Goal: Task Accomplishment & Management: Use online tool/utility

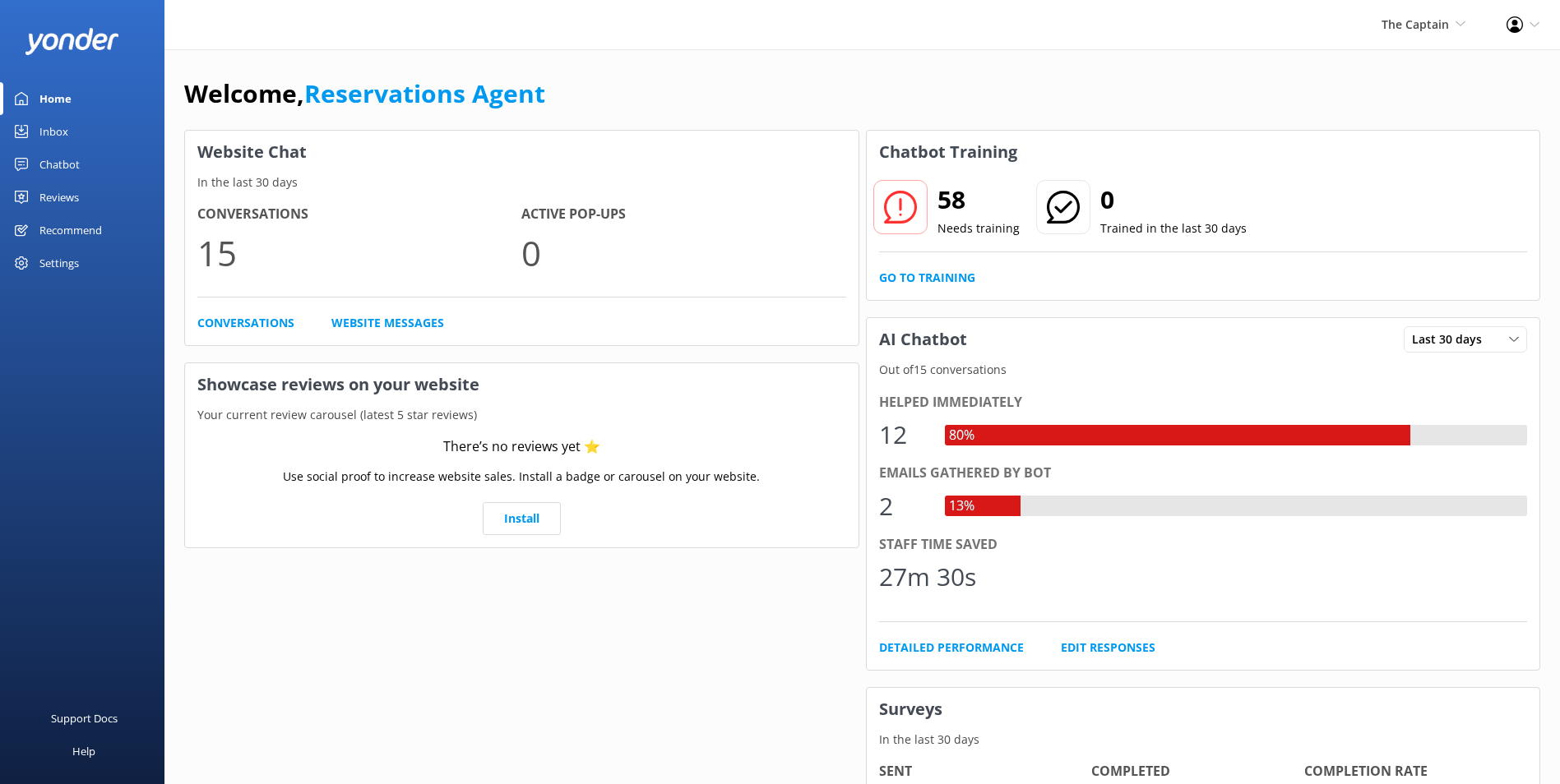
click at [48, 120] on div "Inbox" at bounding box center [54, 131] width 29 height 33
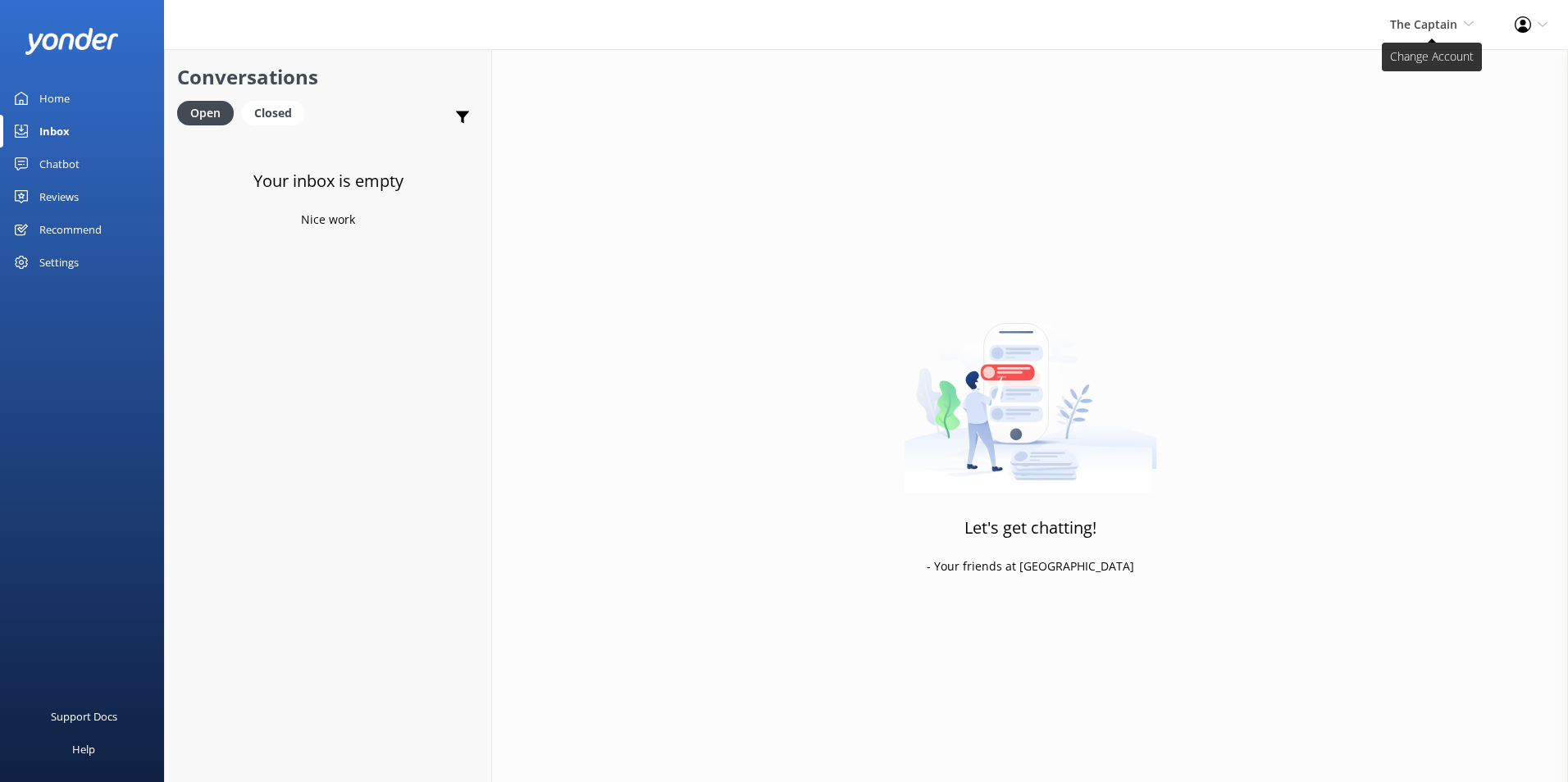
click at [1427, 25] on span "The Captain" at bounding box center [1423, 25] width 68 height 16
click at [1393, 107] on link "Aruba's Activities Expert" at bounding box center [1413, 110] width 164 height 39
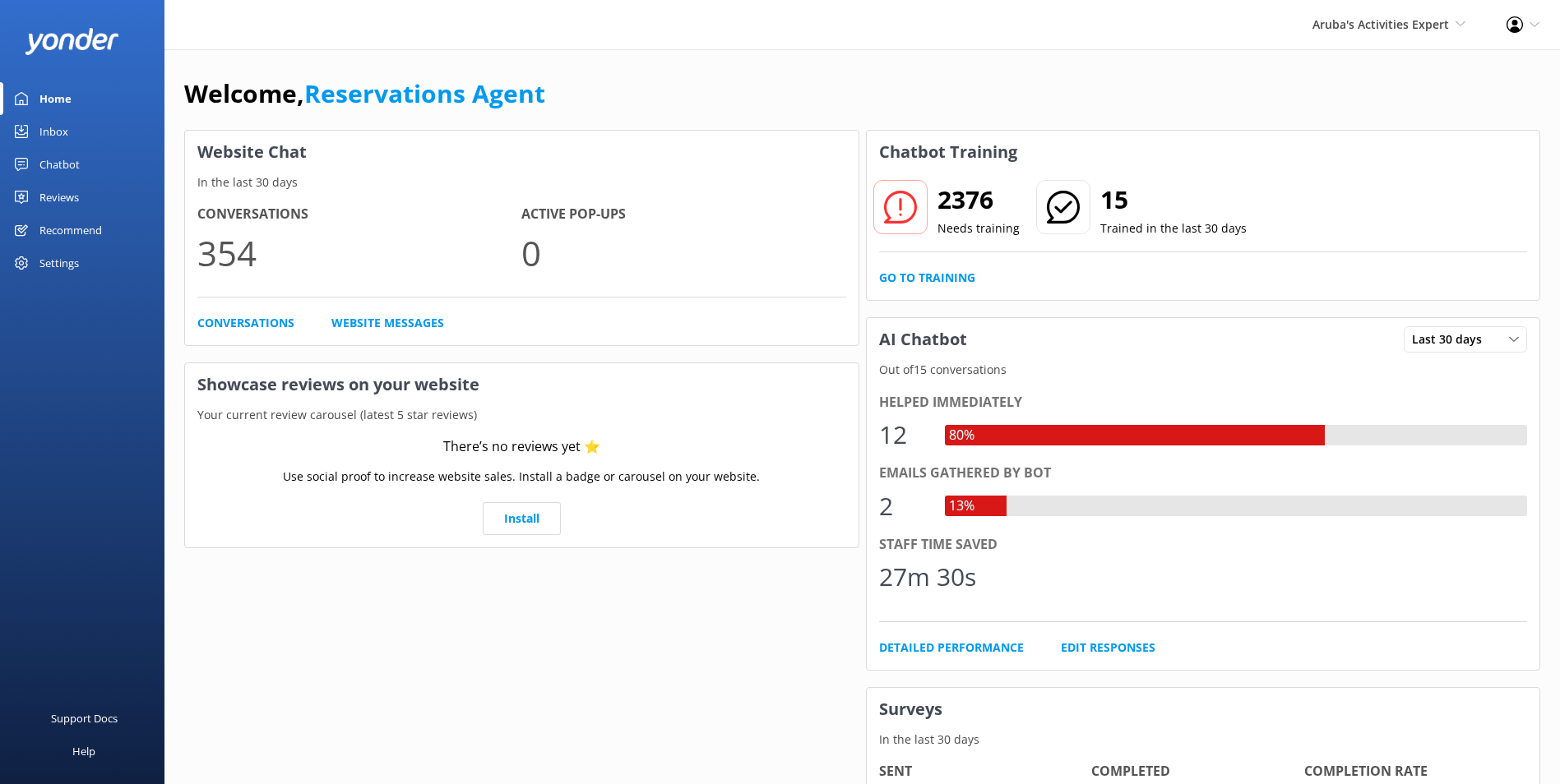
click at [71, 126] on link "Inbox" at bounding box center [82, 131] width 164 height 33
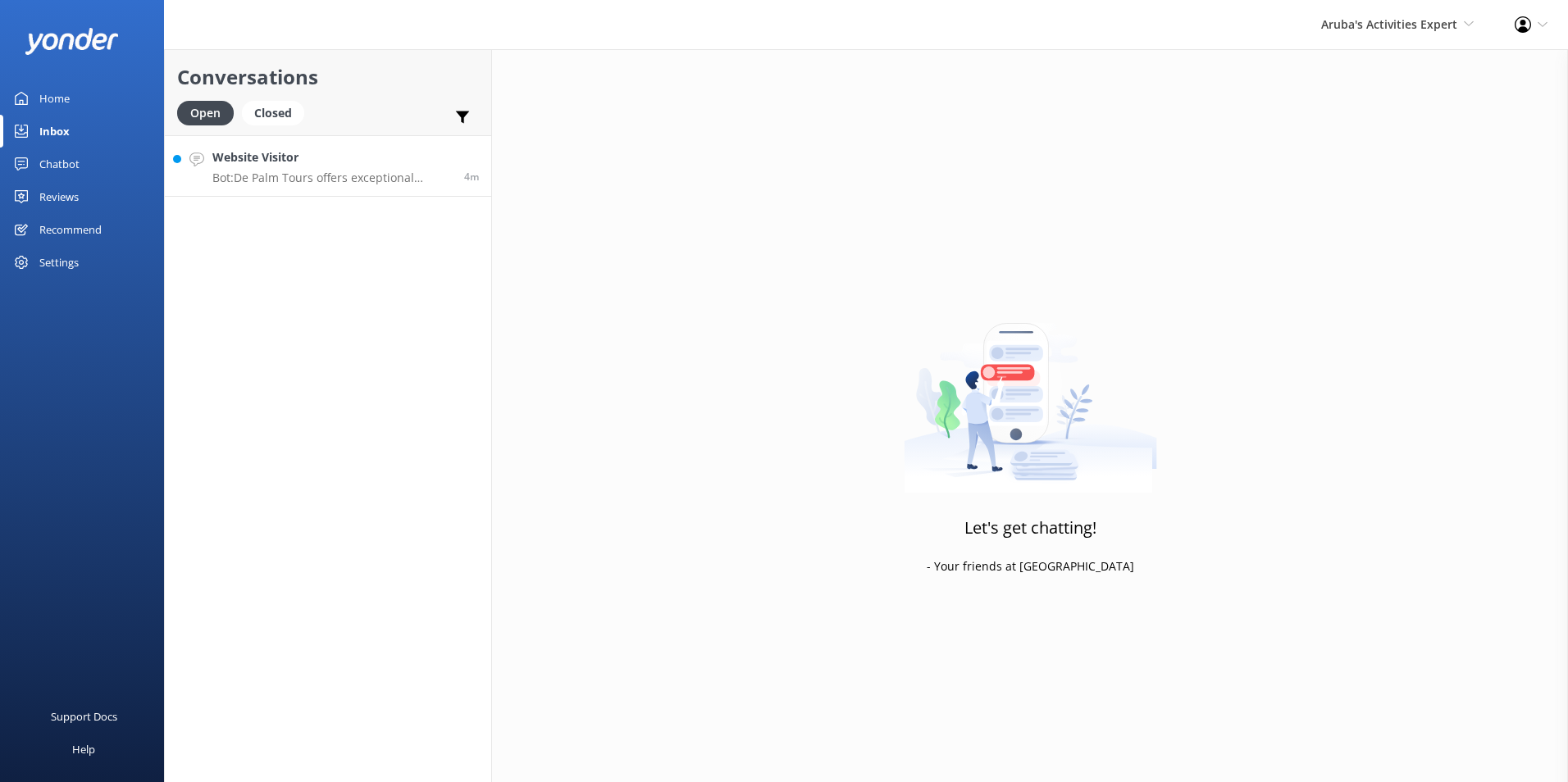
click at [337, 189] on link "Website Visitor Bot: De Palm Tours offers exceptional Airport Transfer Services…" at bounding box center [328, 166] width 326 height 61
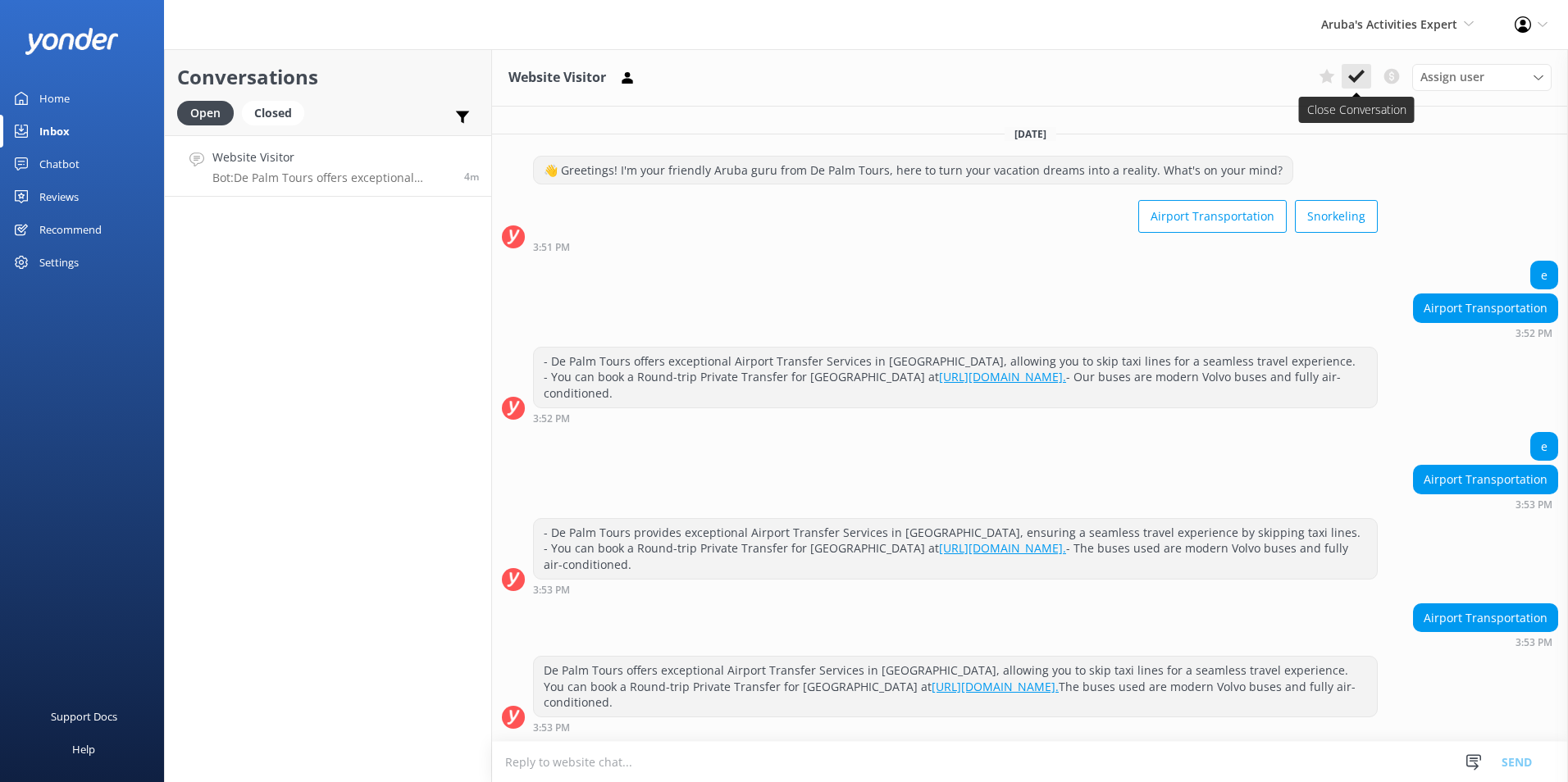
click at [1356, 75] on icon at bounding box center [1356, 76] width 17 height 17
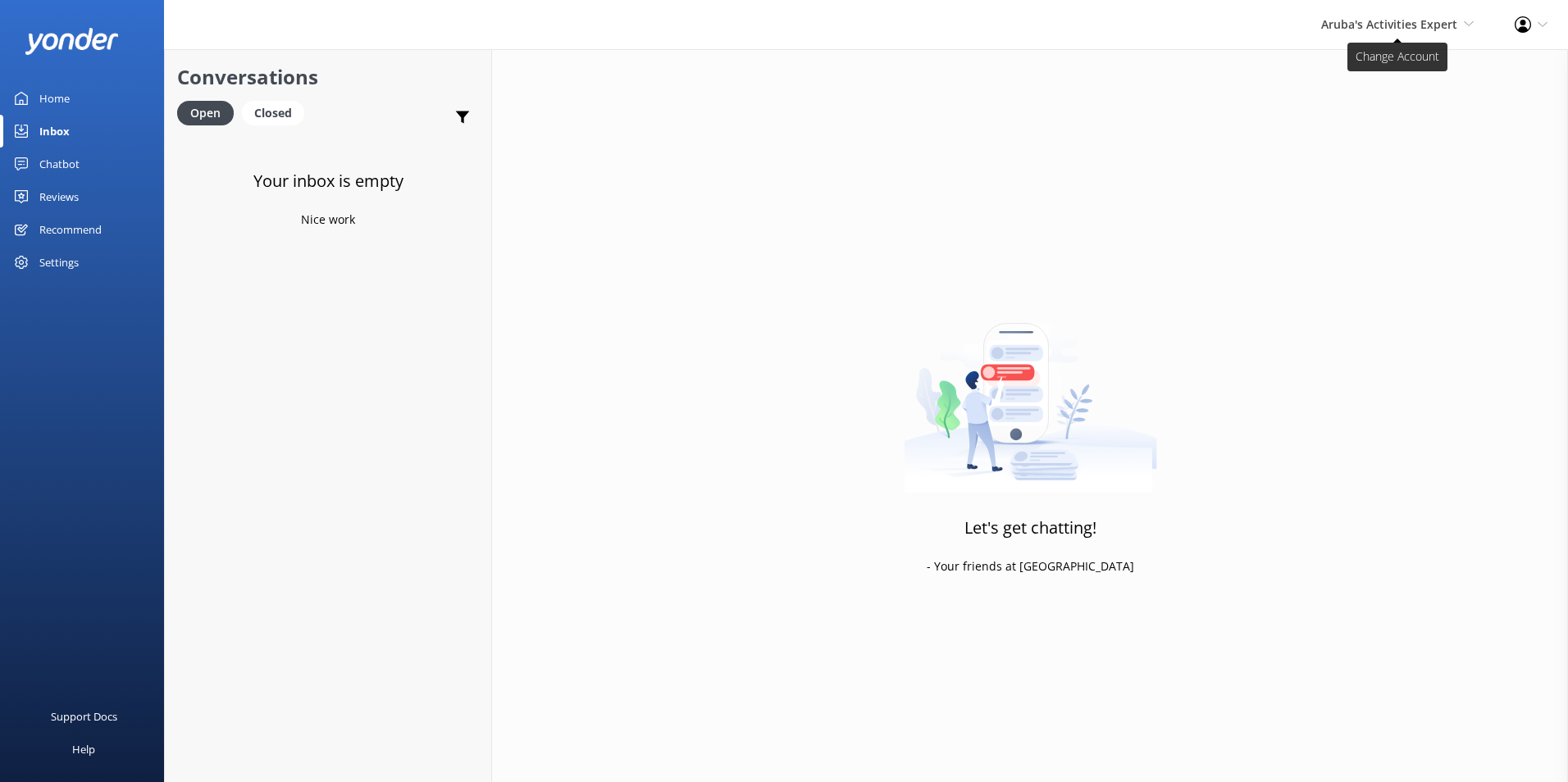
click at [1422, 20] on span "Aruba's Activities Expert" at bounding box center [1388, 25] width 136 height 16
click at [1393, 71] on link "De [GEOGRAPHIC_DATA]" at bounding box center [1413, 70] width 164 height 39
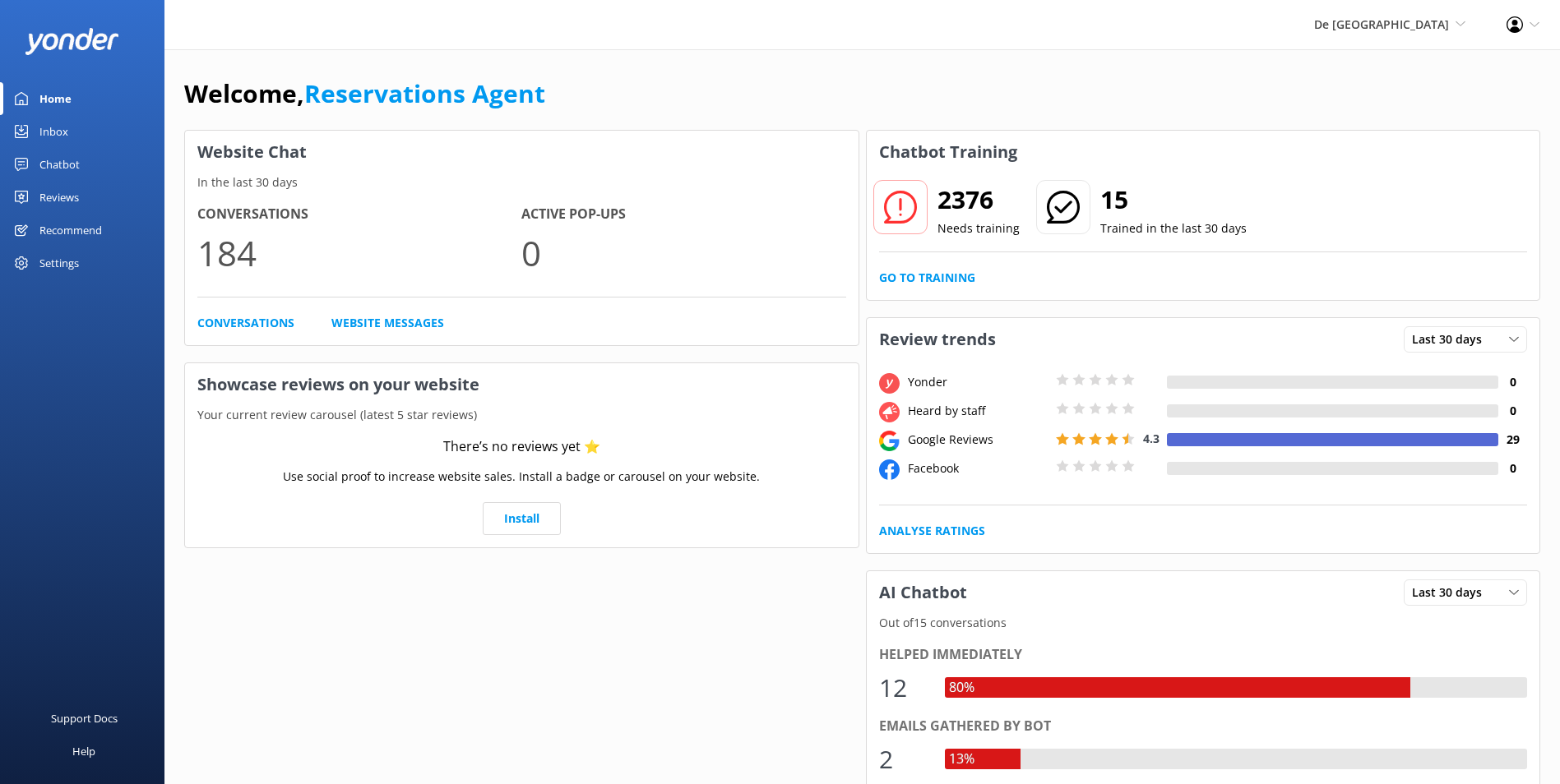
click at [59, 120] on div "Inbox" at bounding box center [54, 131] width 29 height 33
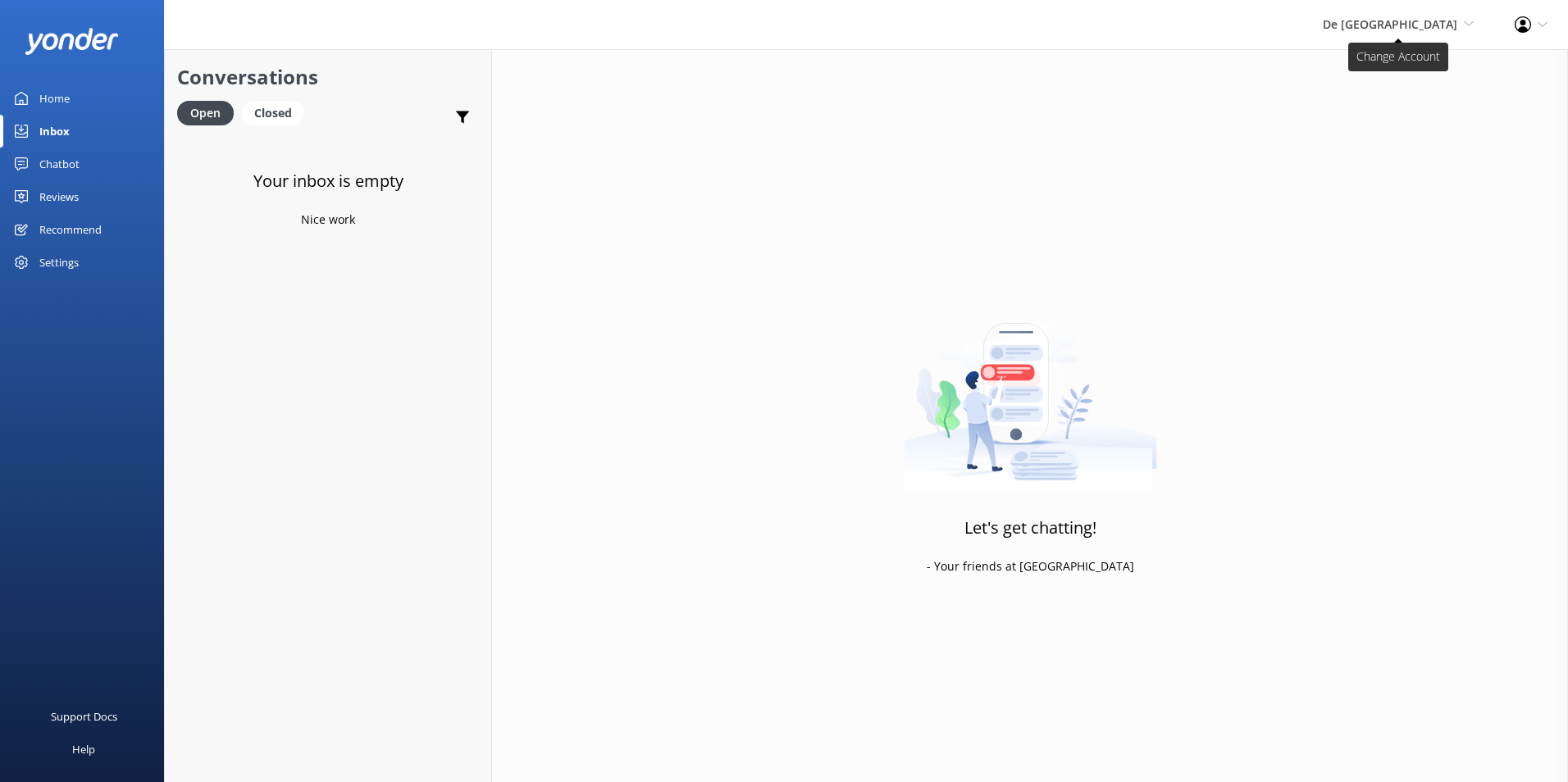
click at [1432, 17] on span "De [GEOGRAPHIC_DATA]" at bounding box center [1389, 25] width 134 height 16
click at [1406, 112] on link "Aruba's Activities Expert" at bounding box center [1413, 110] width 164 height 39
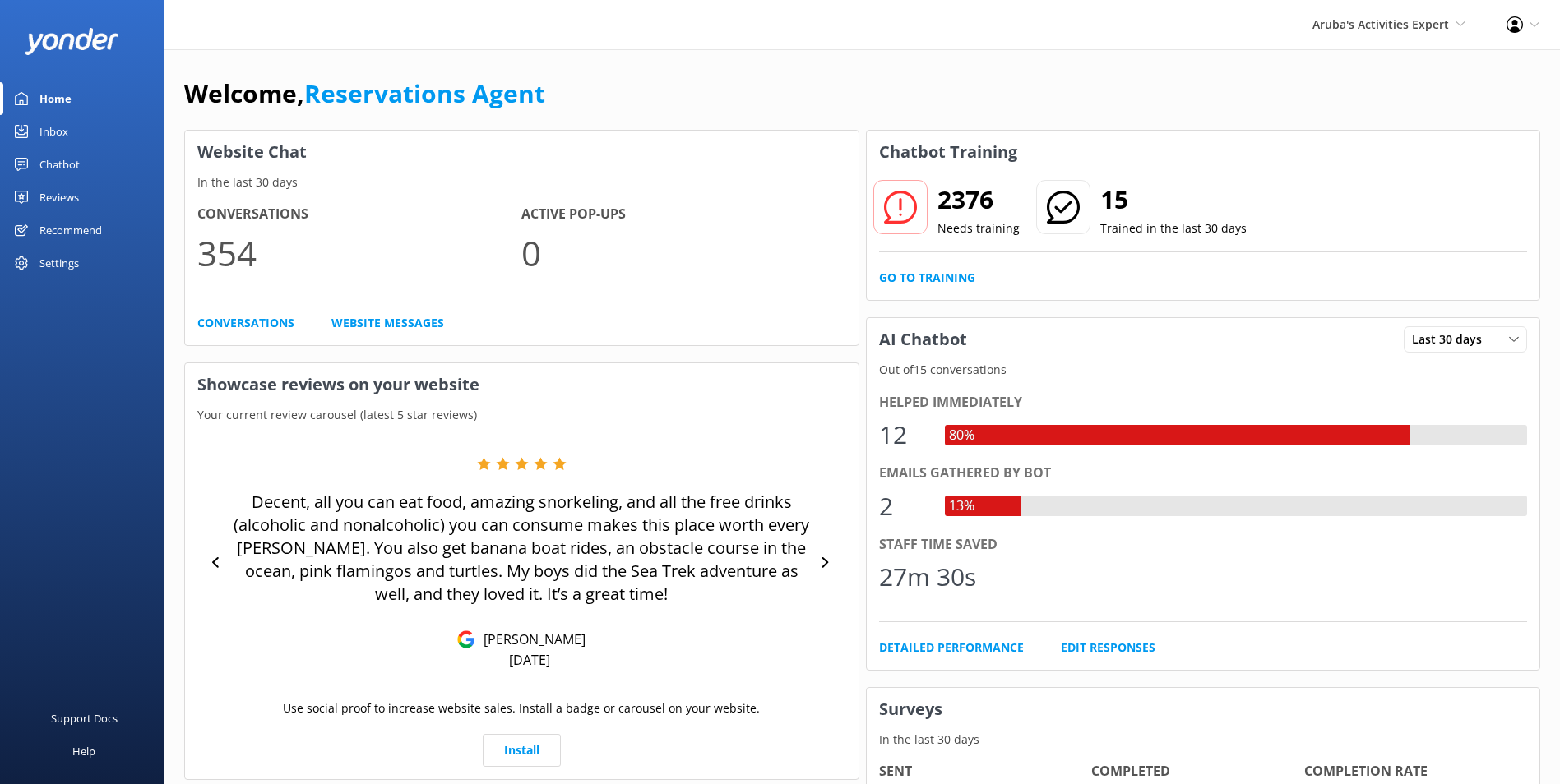
click at [40, 125] on div "Inbox" at bounding box center [54, 131] width 29 height 33
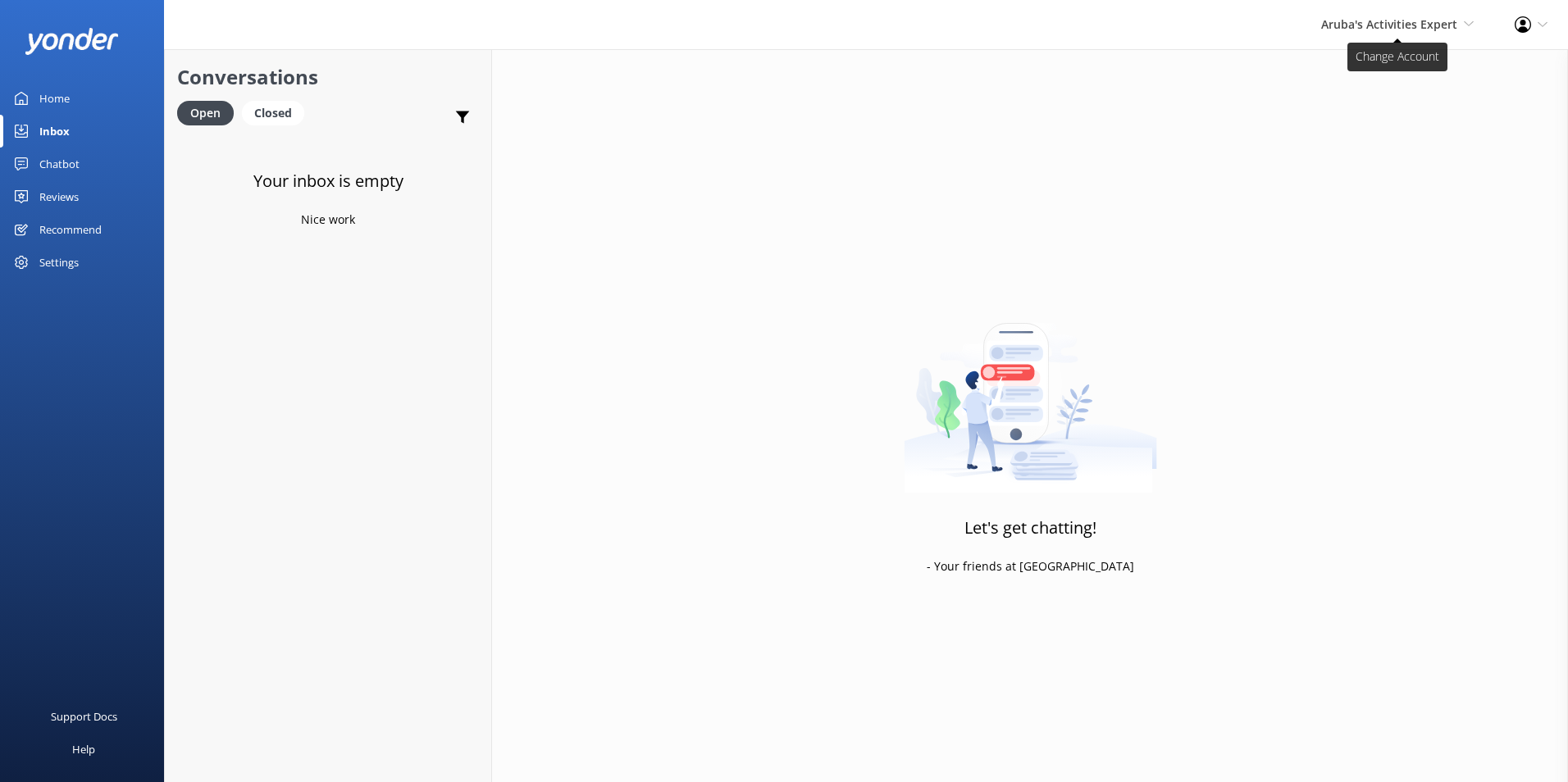
click at [1453, 26] on span "Aruba's Activities Expert" at bounding box center [1388, 25] width 136 height 16
click at [1392, 143] on link "The Captain" at bounding box center [1413, 149] width 164 height 39
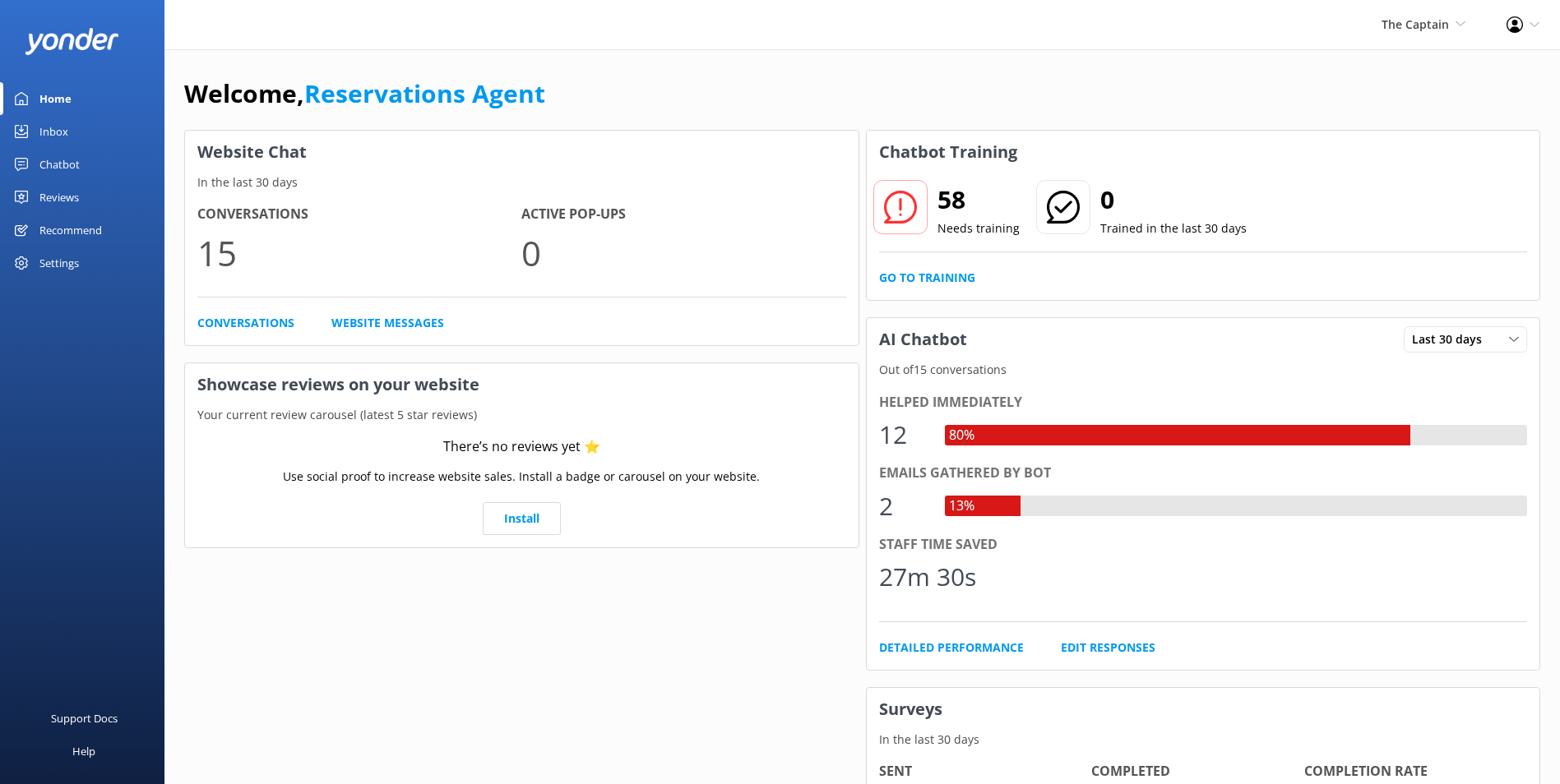
click at [53, 121] on div "Inbox" at bounding box center [54, 131] width 29 height 33
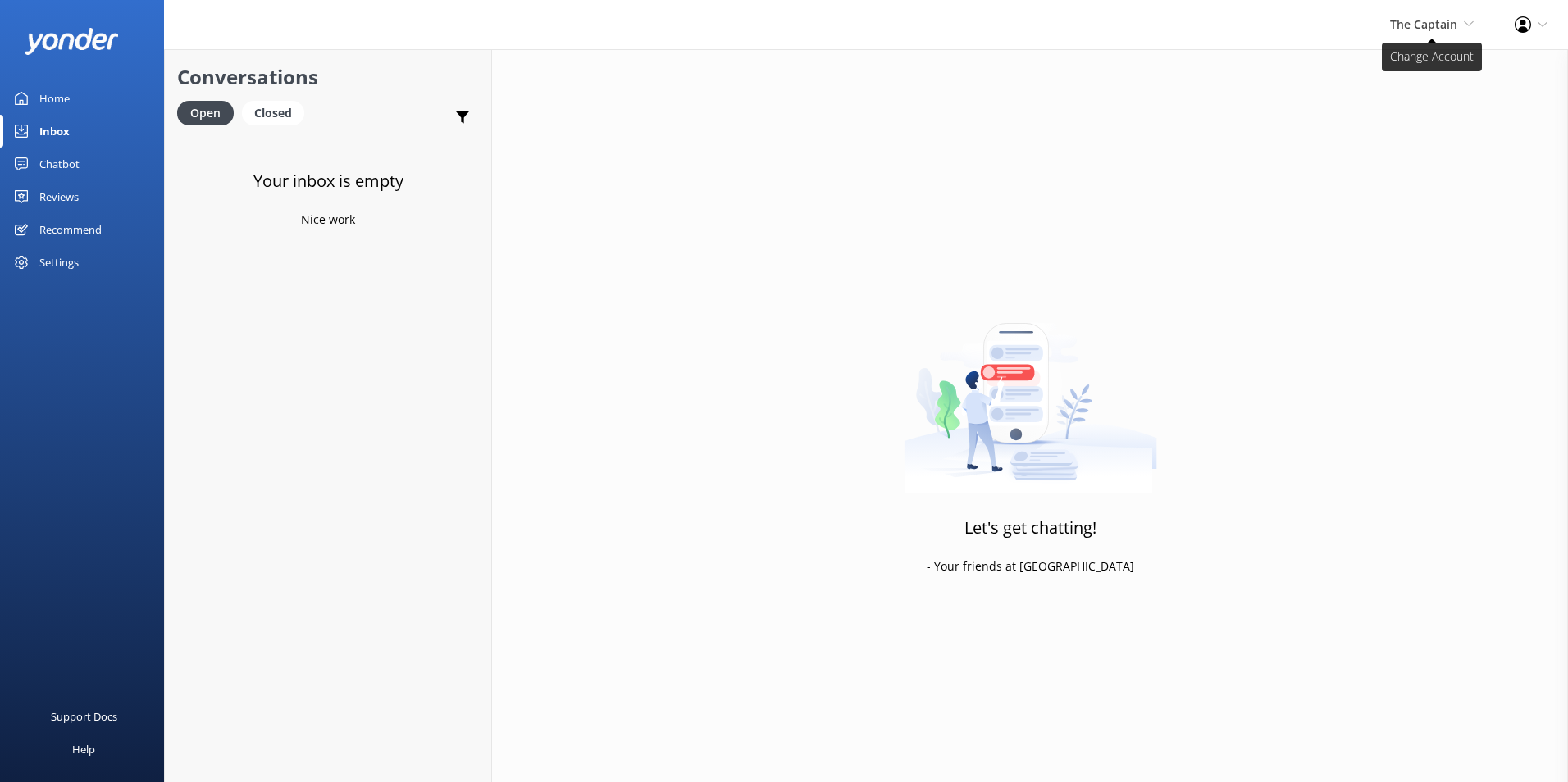
click at [1410, 17] on span "The Captain" at bounding box center [1423, 25] width 68 height 16
click at [42, 122] on div "Inbox" at bounding box center [54, 131] width 31 height 32
click at [1465, 26] on icon at bounding box center [1468, 24] width 10 height 10
click at [1407, 67] on link "De [GEOGRAPHIC_DATA]" at bounding box center [1413, 70] width 164 height 39
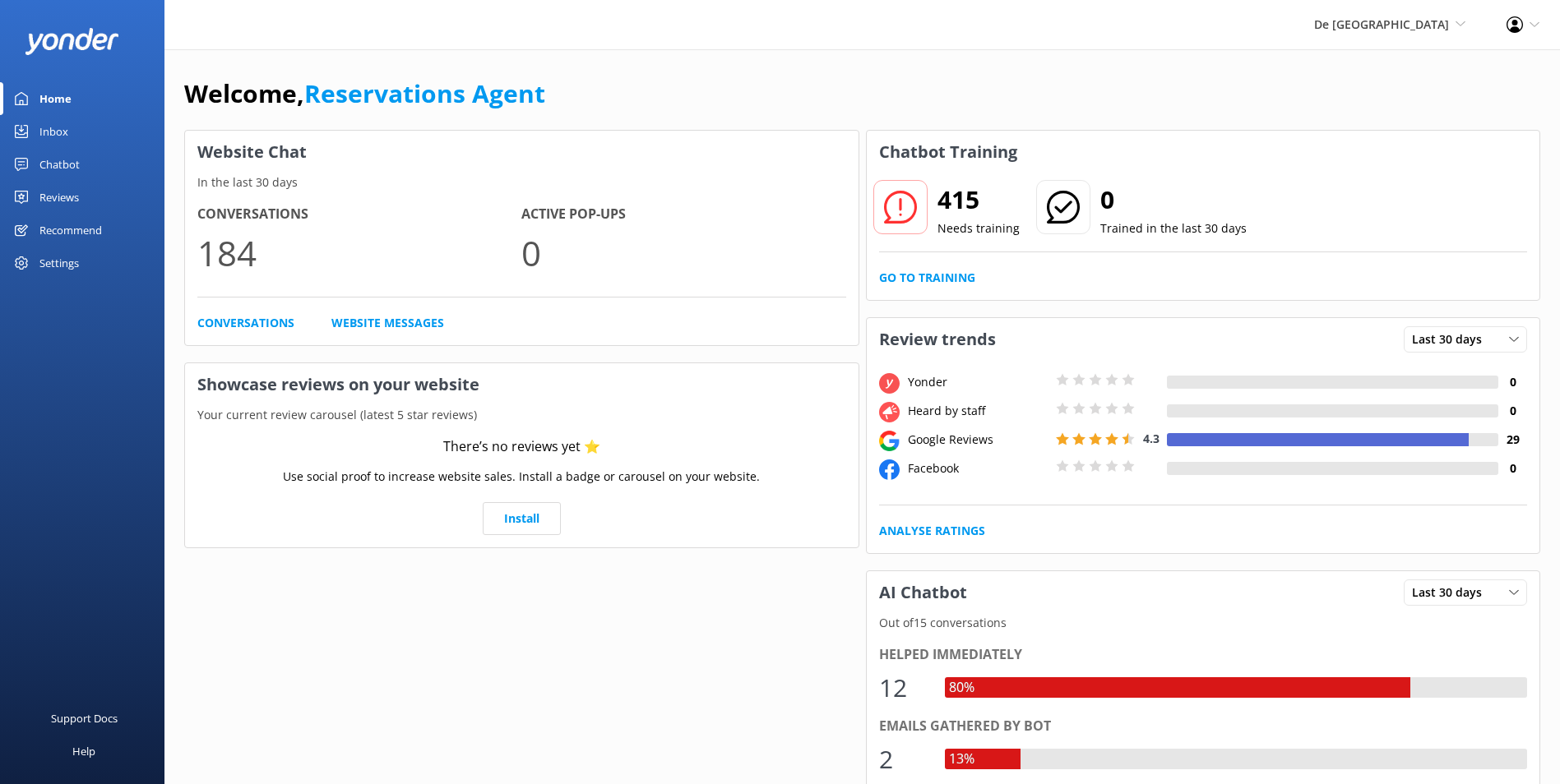
click at [73, 130] on link "Inbox" at bounding box center [82, 131] width 164 height 33
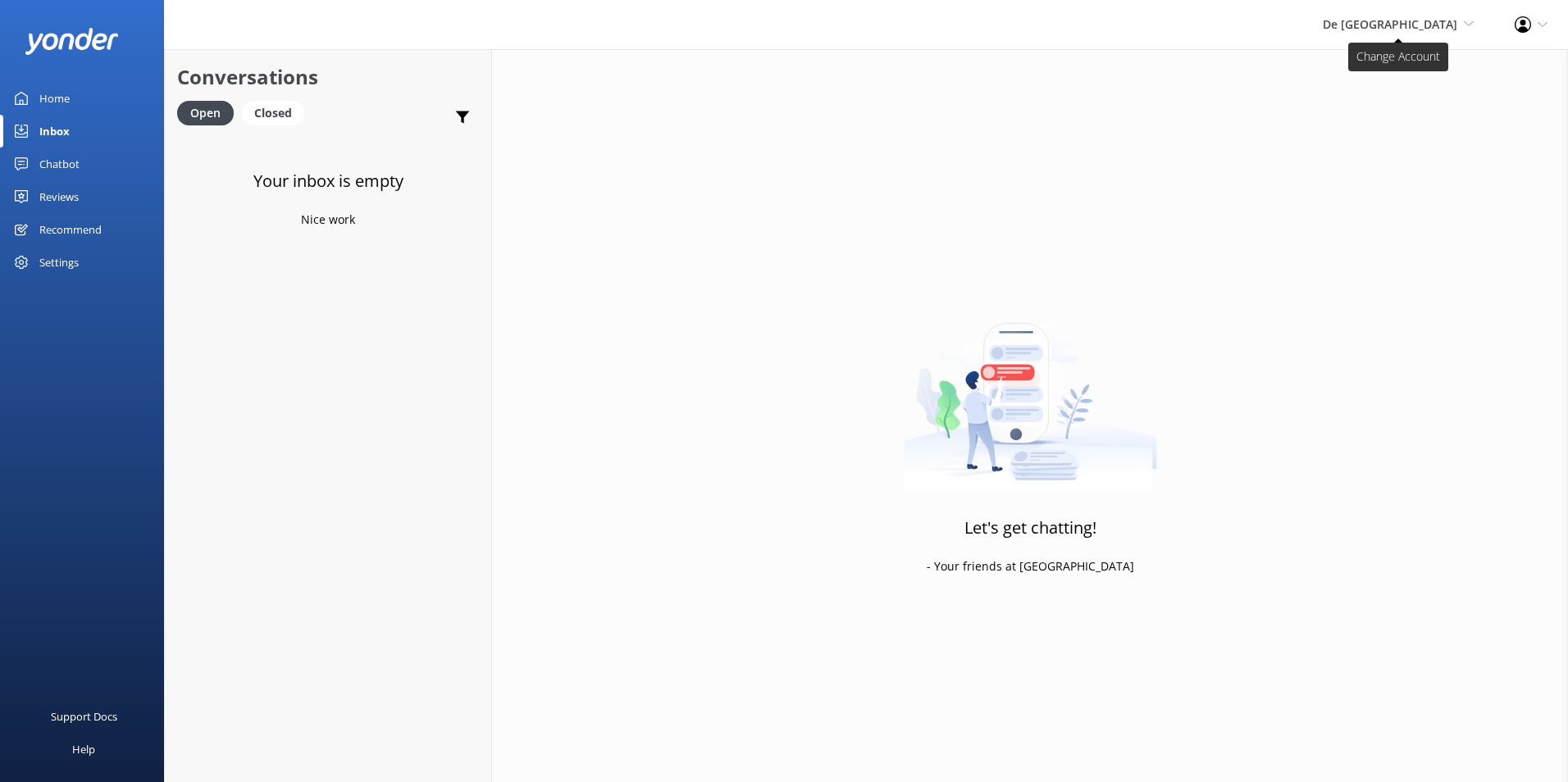
click at [1409, 24] on span "De [GEOGRAPHIC_DATA]" at bounding box center [1389, 25] width 134 height 16
click at [1420, 112] on link "Aruba's Activities Expert" at bounding box center [1413, 110] width 164 height 39
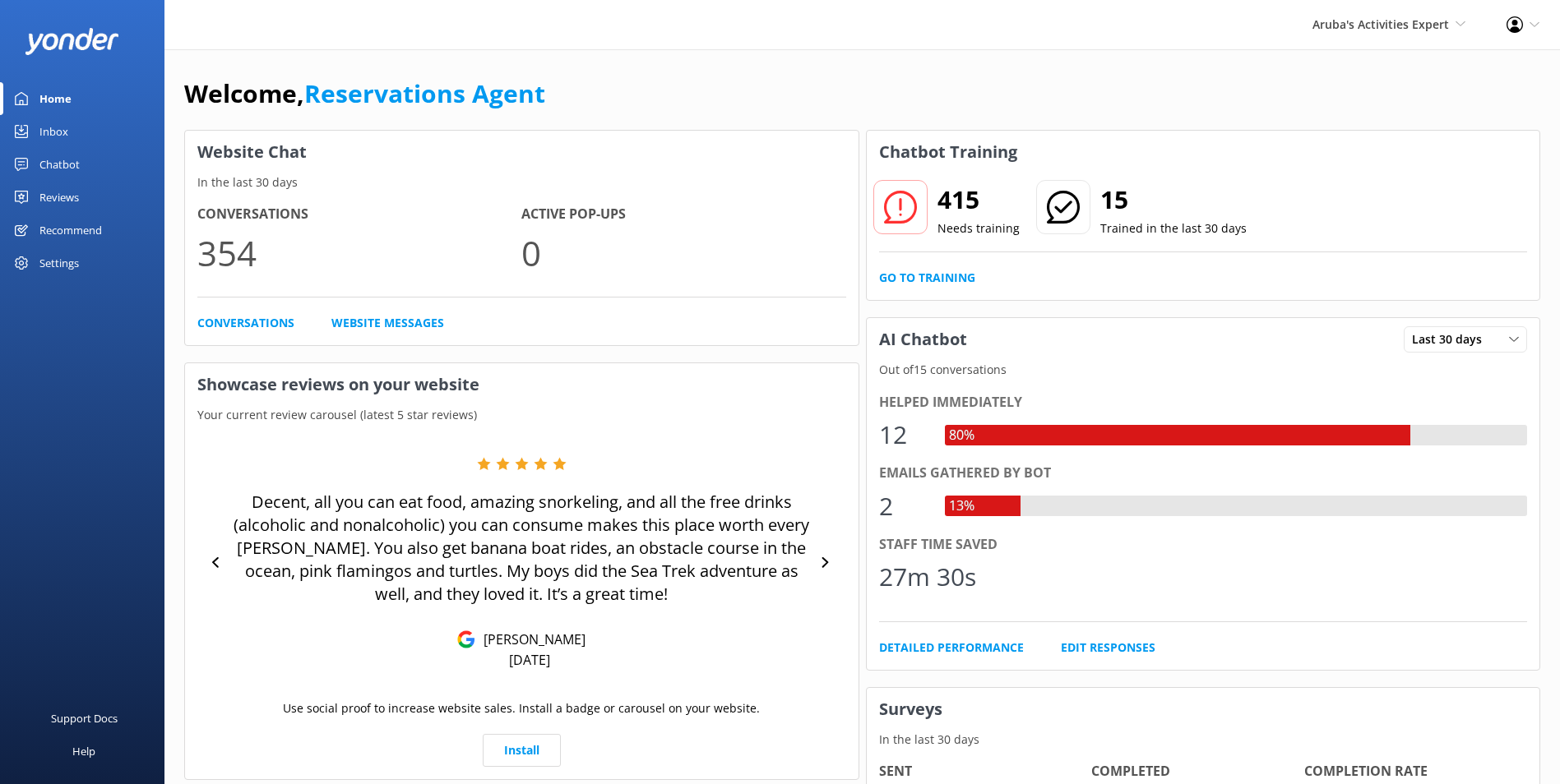
click at [44, 132] on div "Inbox" at bounding box center [54, 131] width 29 height 33
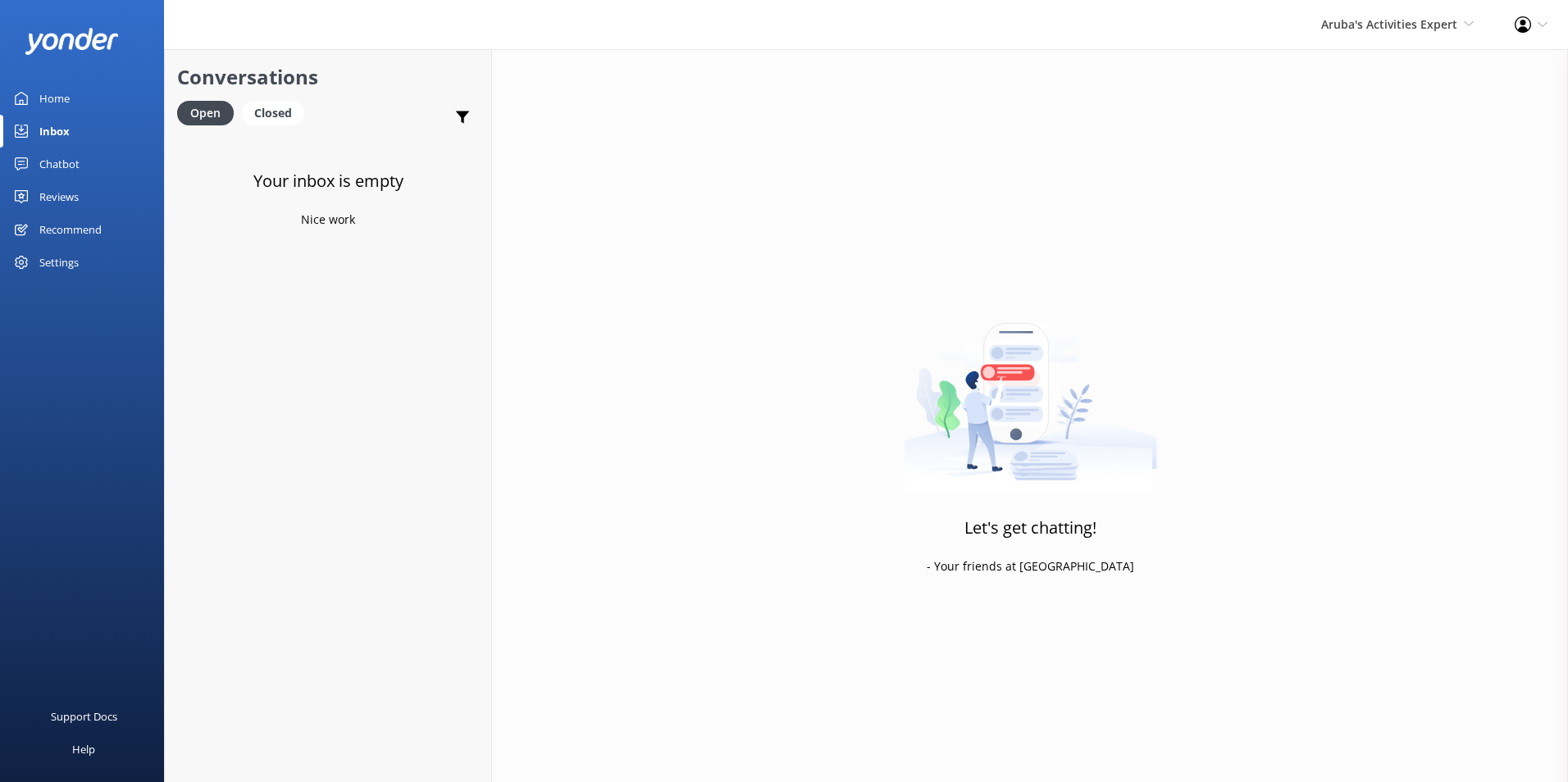
click at [1408, 7] on div "Aruba's Activities Expert [GEOGRAPHIC_DATA] [GEOGRAPHIC_DATA]'s Activities Expe…" at bounding box center [1397, 25] width 194 height 49
click at [1379, 149] on link "The Captain" at bounding box center [1413, 149] width 164 height 39
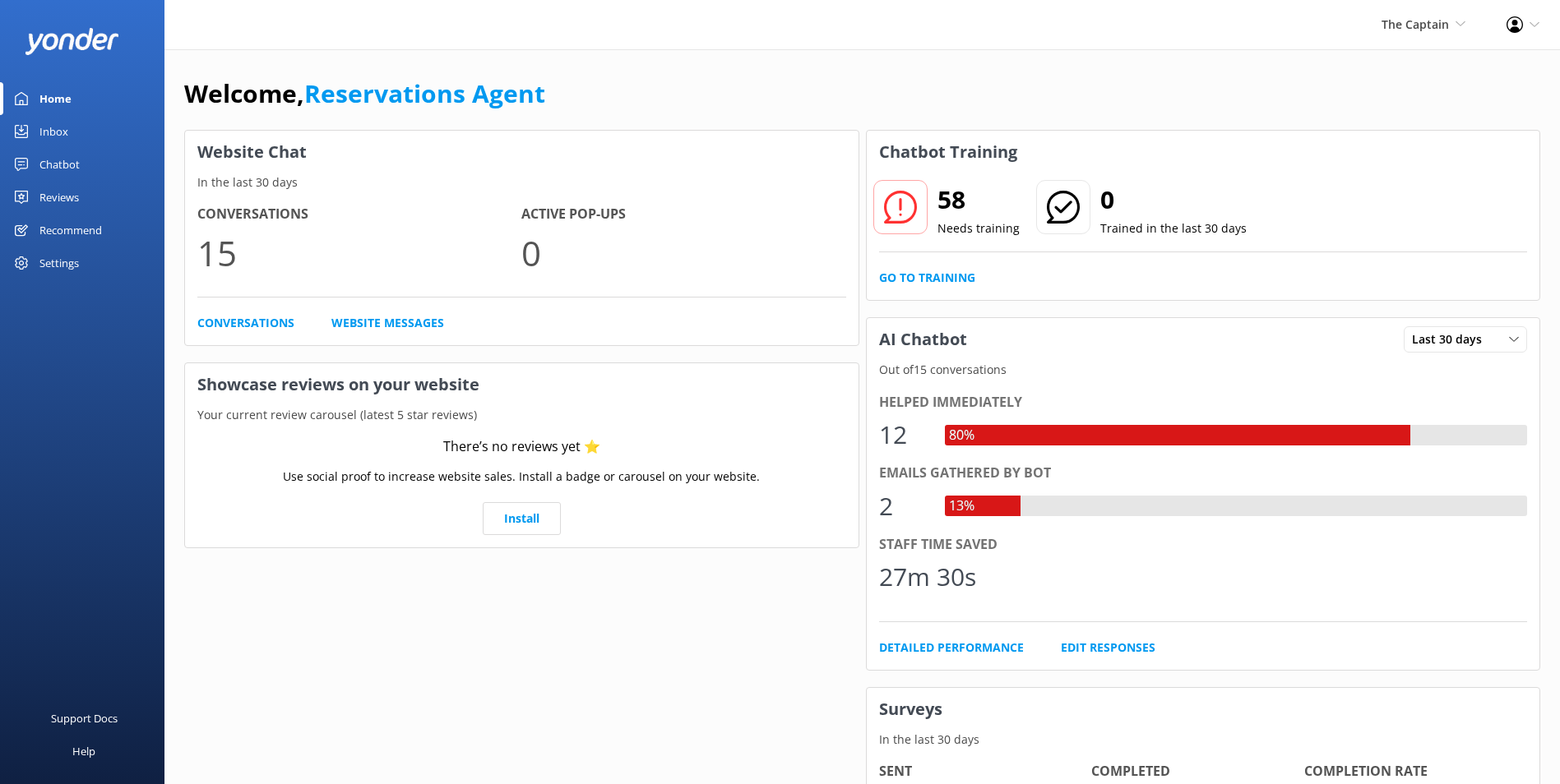
click at [63, 125] on div "Inbox" at bounding box center [54, 131] width 29 height 33
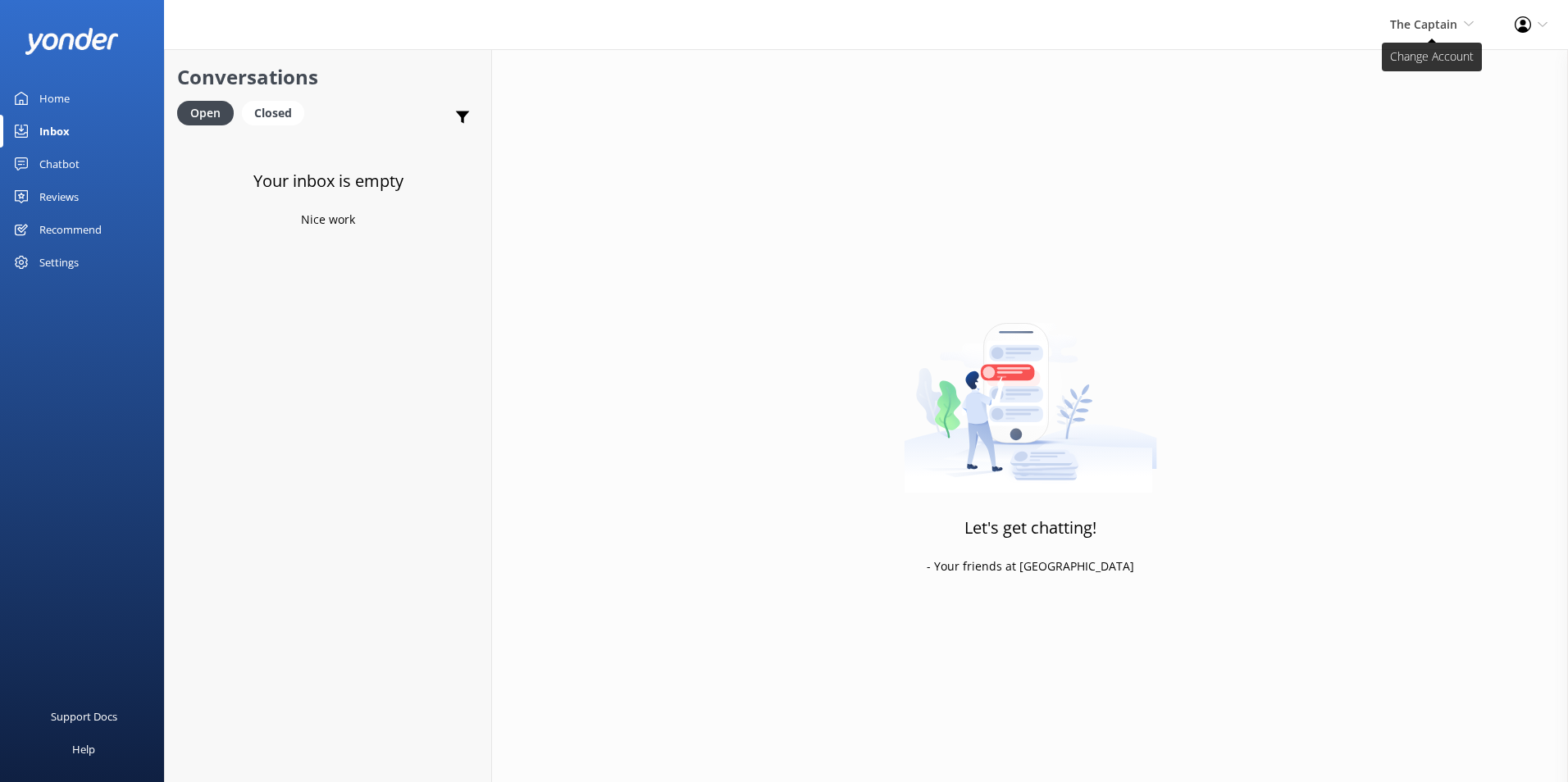
click at [1414, 26] on span "The Captain" at bounding box center [1423, 25] width 68 height 16
click at [1394, 65] on link "De [GEOGRAPHIC_DATA]" at bounding box center [1413, 70] width 164 height 39
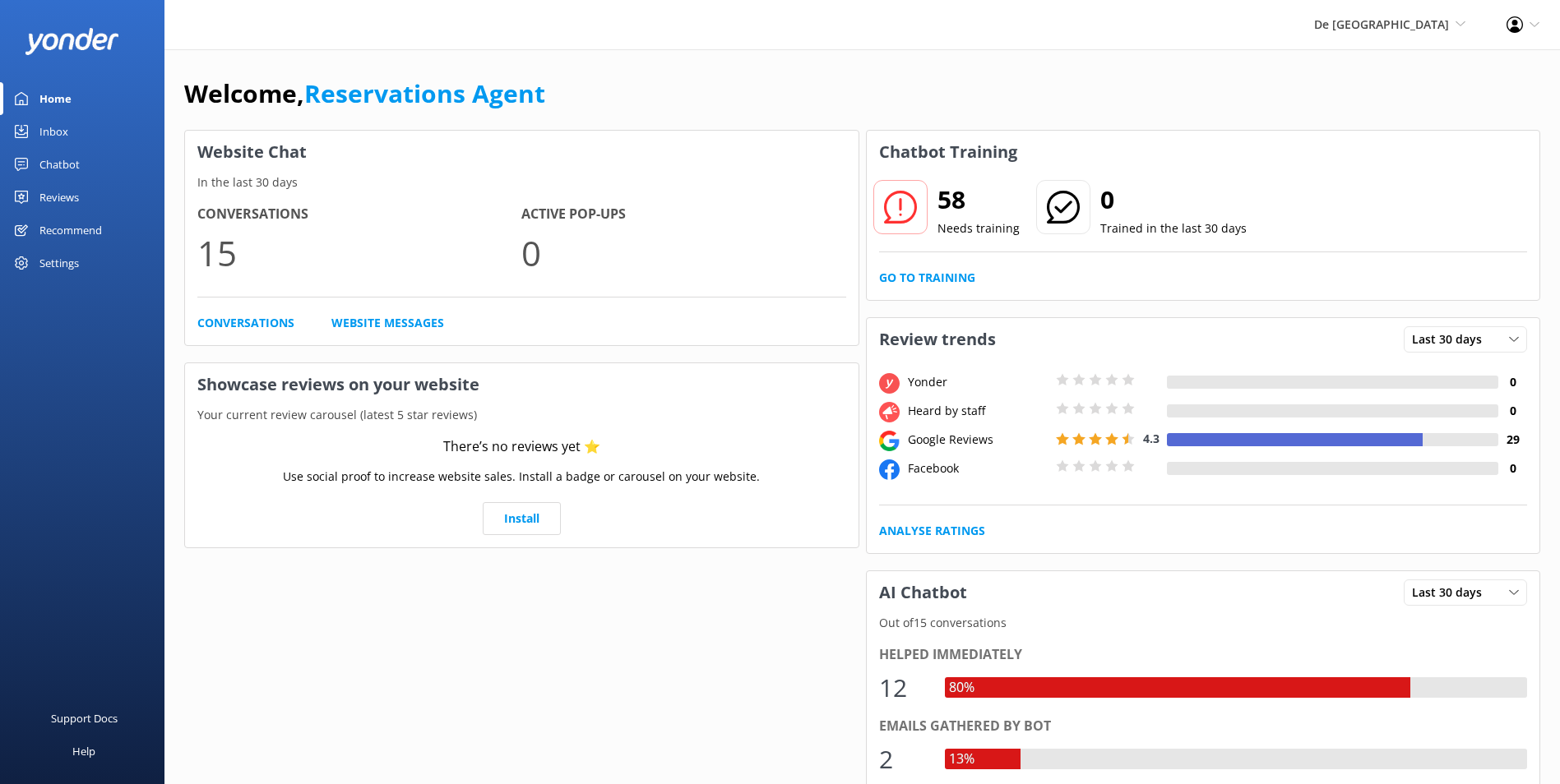
click at [67, 127] on div "Inbox" at bounding box center [54, 131] width 29 height 33
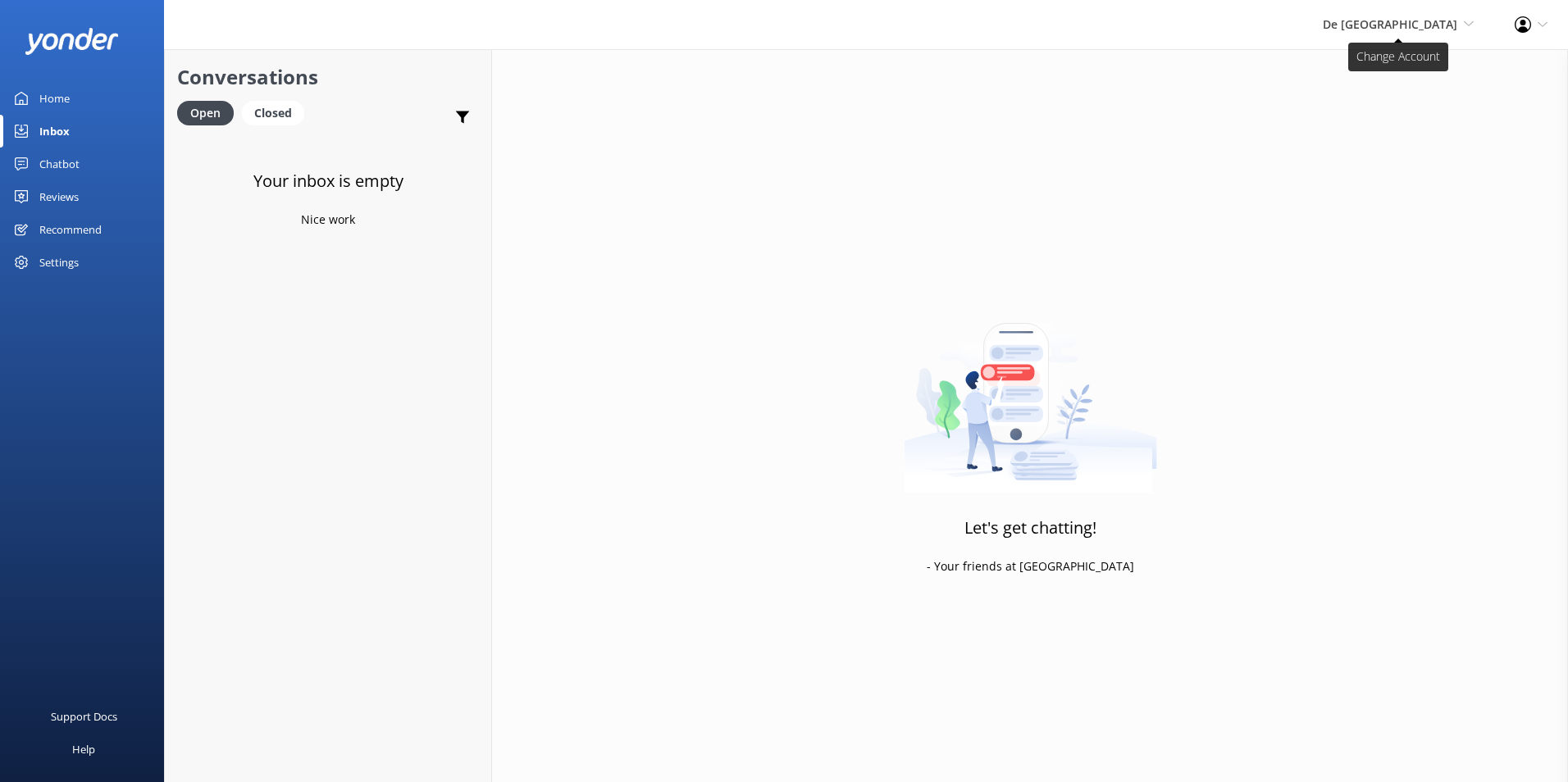
click at [1458, 19] on span "De [GEOGRAPHIC_DATA] [GEOGRAPHIC_DATA] [GEOGRAPHIC_DATA]'s Activities Expert Th…" at bounding box center [1398, 25] width 151 height 18
click at [1393, 106] on link "Aruba's Activities Expert" at bounding box center [1413, 110] width 164 height 39
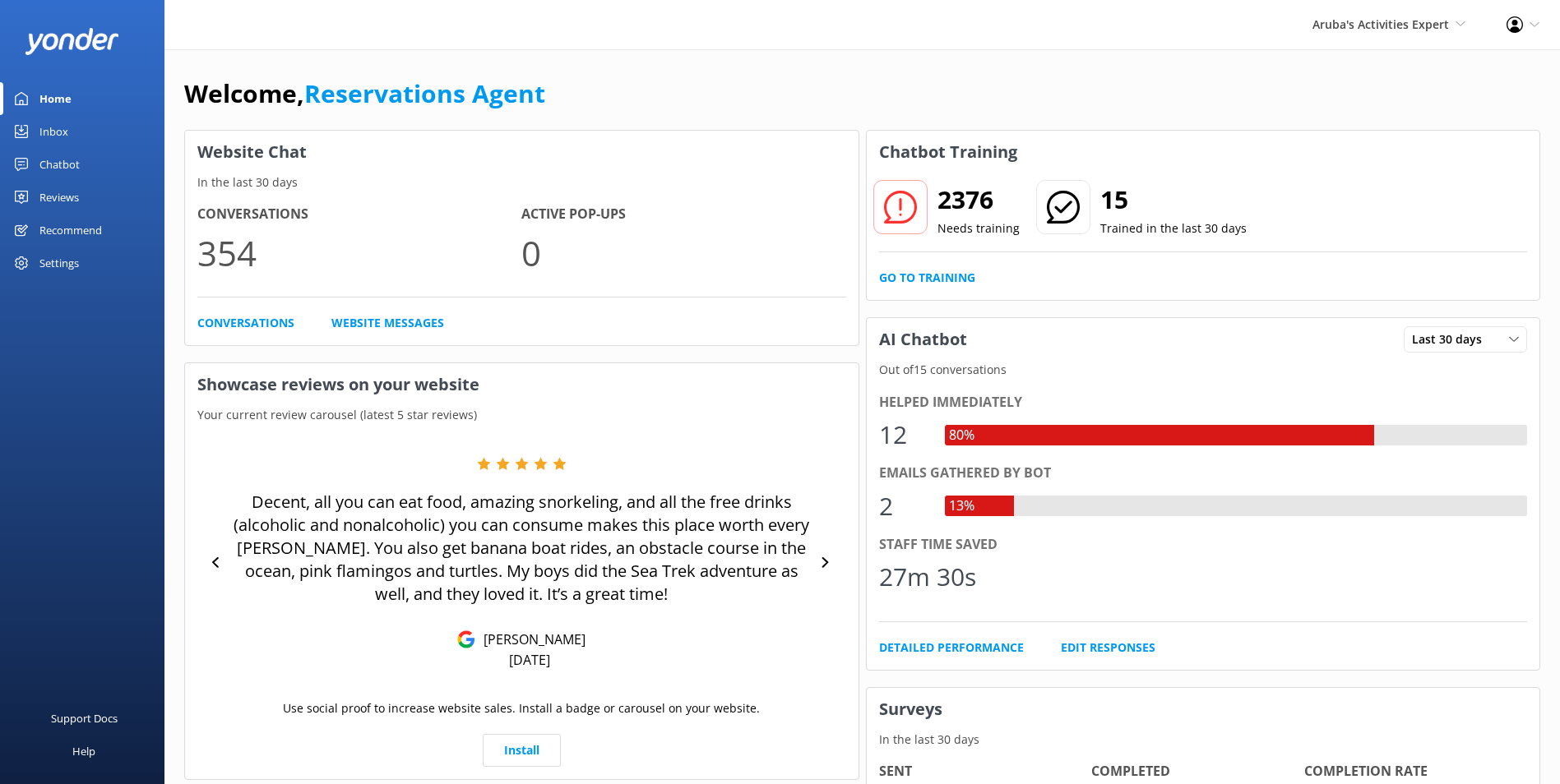
click at [70, 127] on link "Inbox" at bounding box center [82, 131] width 164 height 33
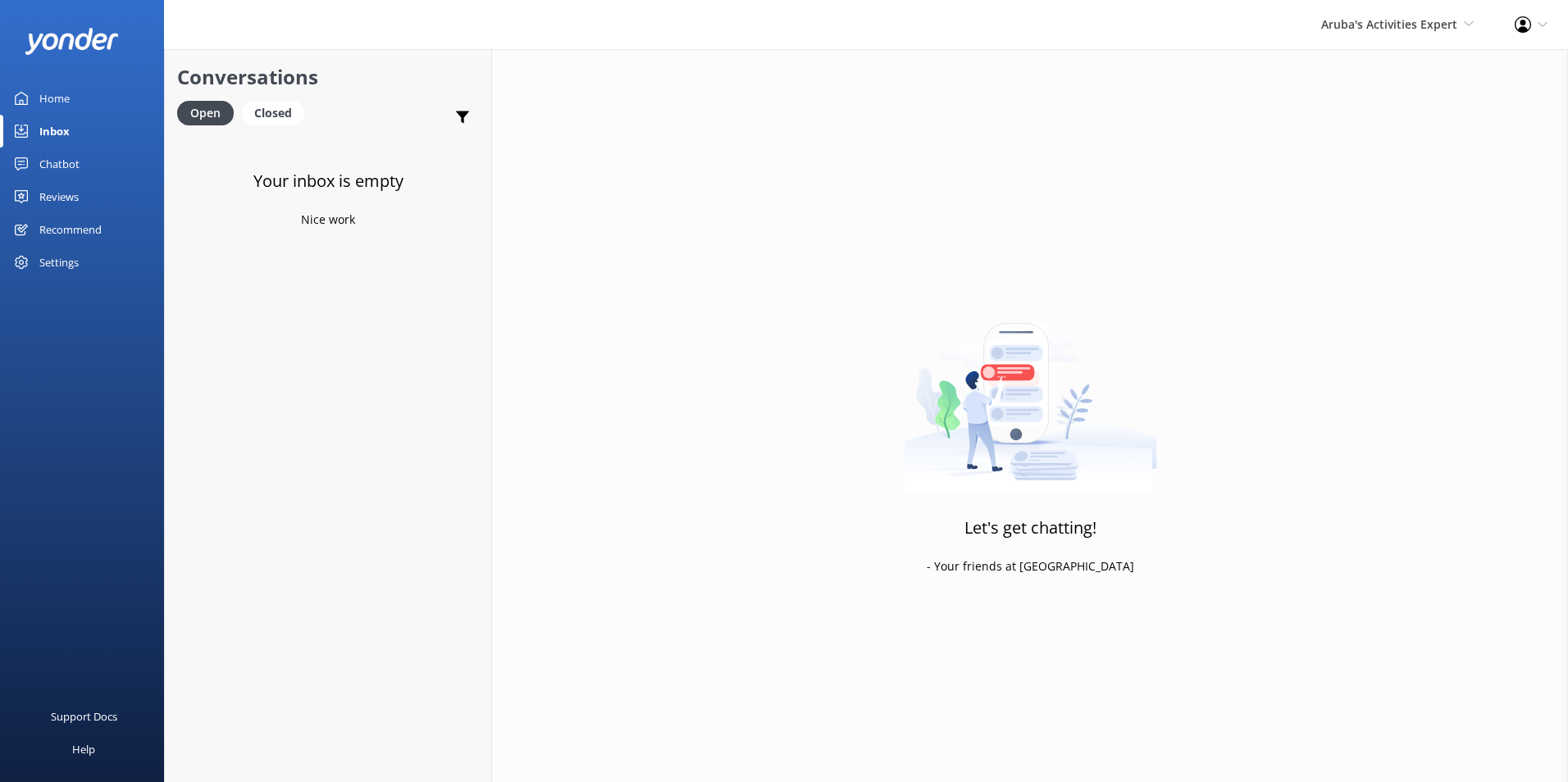
click at [61, 189] on div "Reviews" at bounding box center [59, 196] width 39 height 32
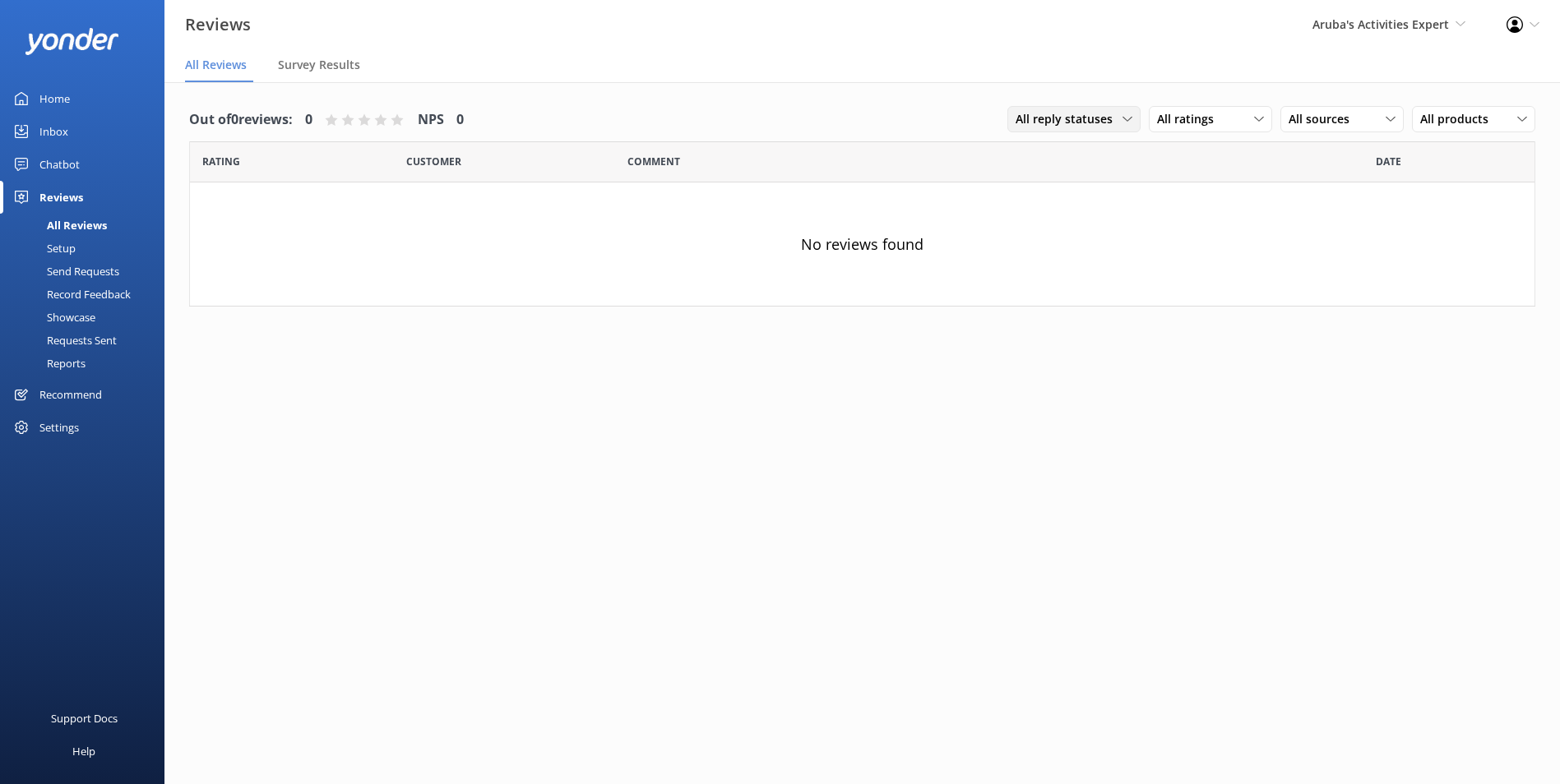
click at [1087, 120] on span "All reply statuses" at bounding box center [1069, 119] width 107 height 18
click at [1057, 141] on link "All reply statuses" at bounding box center [1081, 152] width 146 height 33
click at [1506, 117] on div "All products" at bounding box center [1473, 119] width 115 height 18
click at [1469, 156] on div "All products" at bounding box center [1449, 153] width 56 height 17
click at [1366, 112] on div "All sources" at bounding box center [1342, 119] width 115 height 18
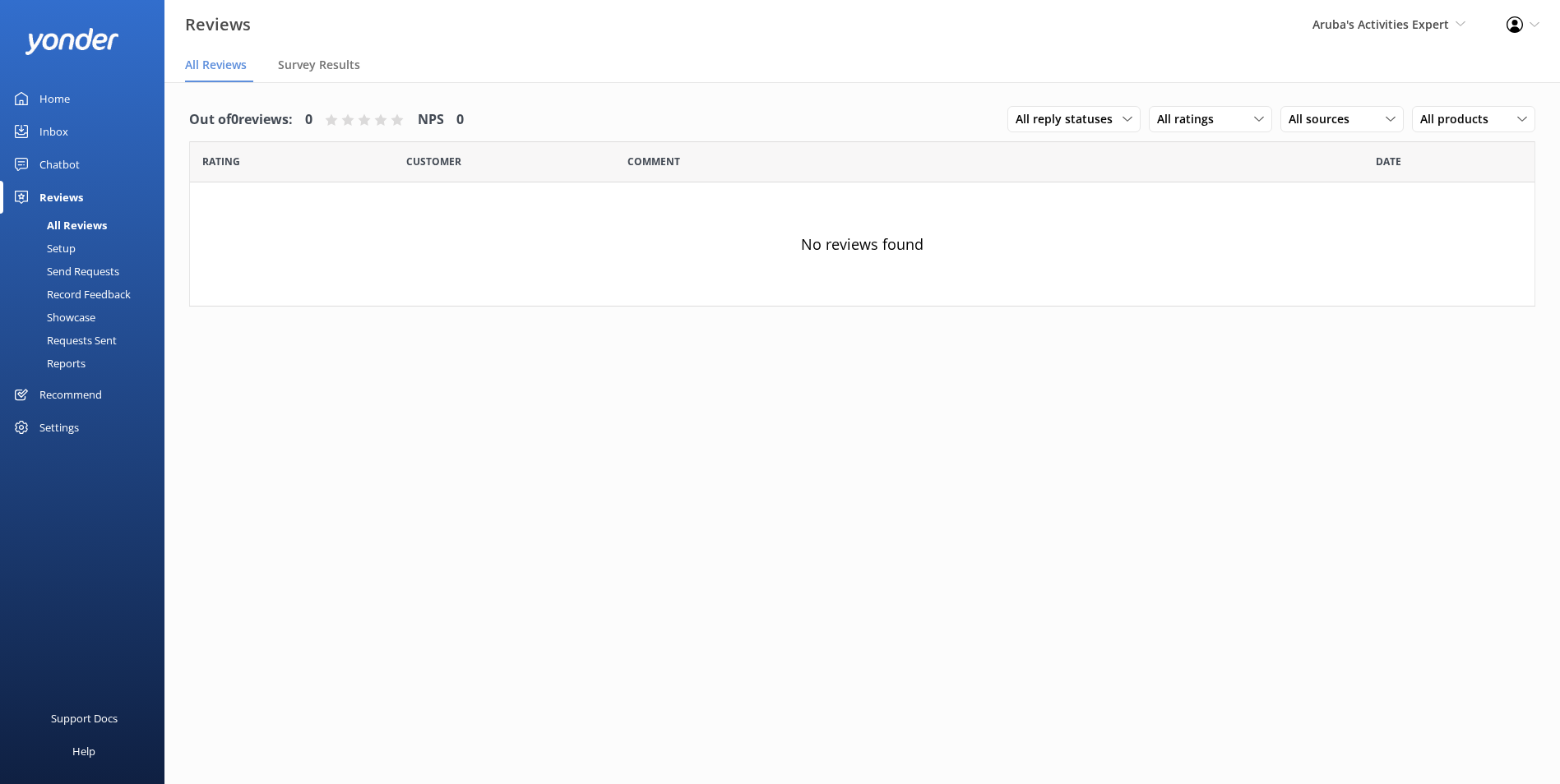
click at [1283, 349] on div "Out of 0 reviews: 0 NPS 0 All reply statuses All reply statuses Needs a reply D…" at bounding box center [862, 450] width 1396 height 735
click at [74, 159] on div "Chatbot" at bounding box center [60, 163] width 40 height 33
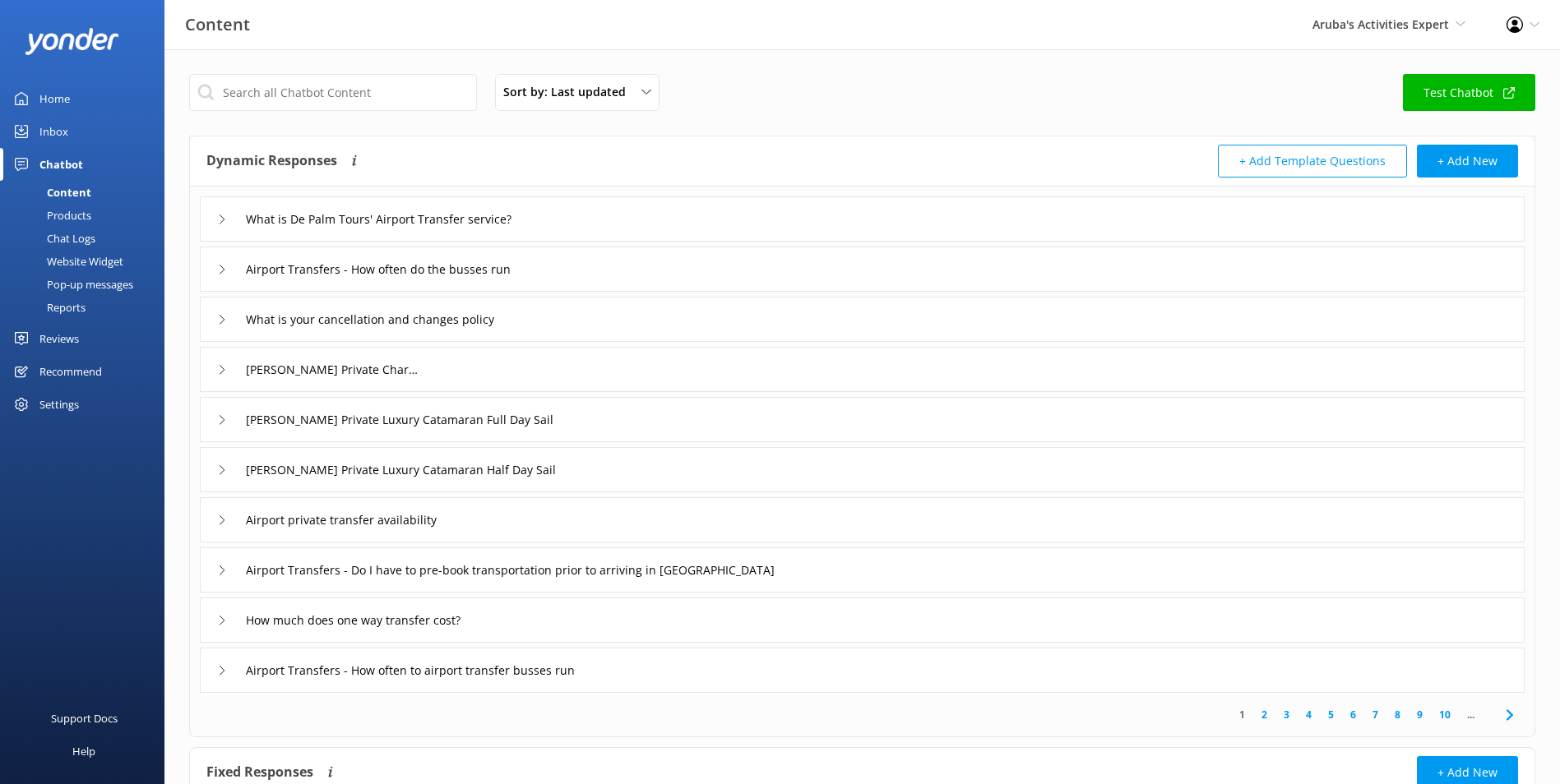
click at [75, 186] on div "Content" at bounding box center [50, 192] width 82 height 23
click at [62, 121] on div "Inbox" at bounding box center [54, 131] width 29 height 33
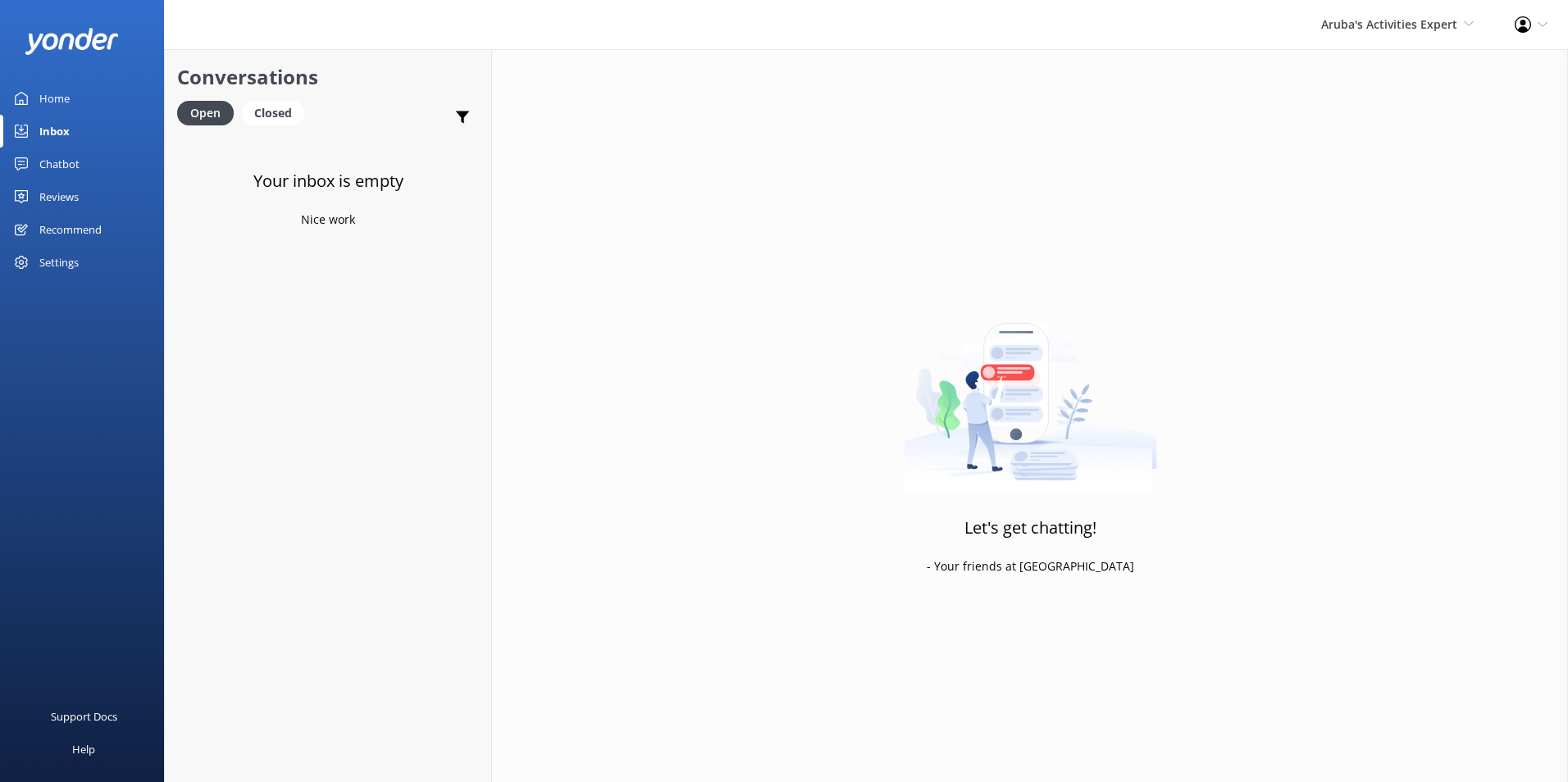
click at [42, 120] on div "Inbox" at bounding box center [54, 131] width 31 height 32
click at [65, 160] on div "Chatbot" at bounding box center [60, 163] width 40 height 32
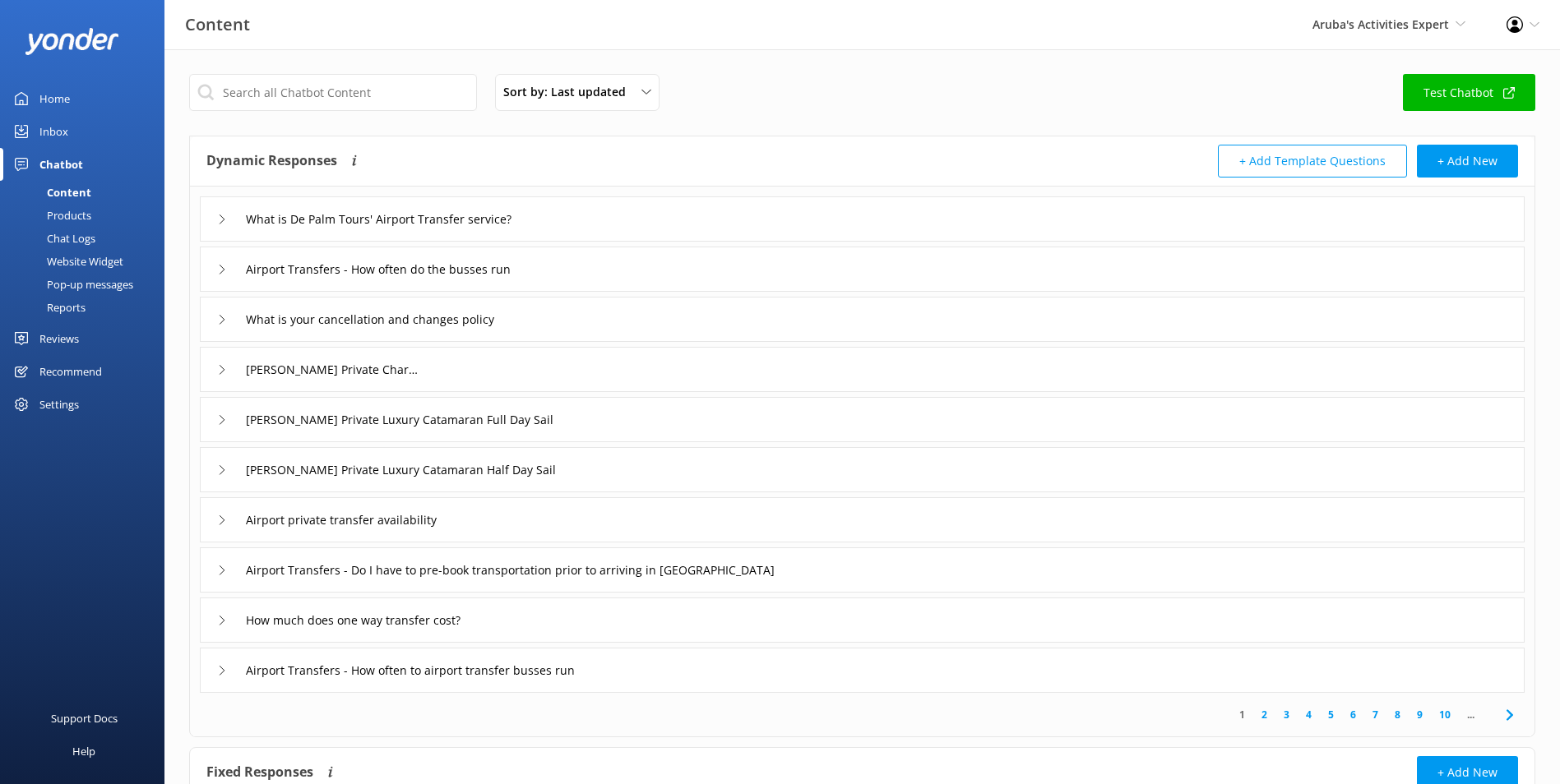
click at [57, 126] on div "Inbox" at bounding box center [54, 131] width 29 height 33
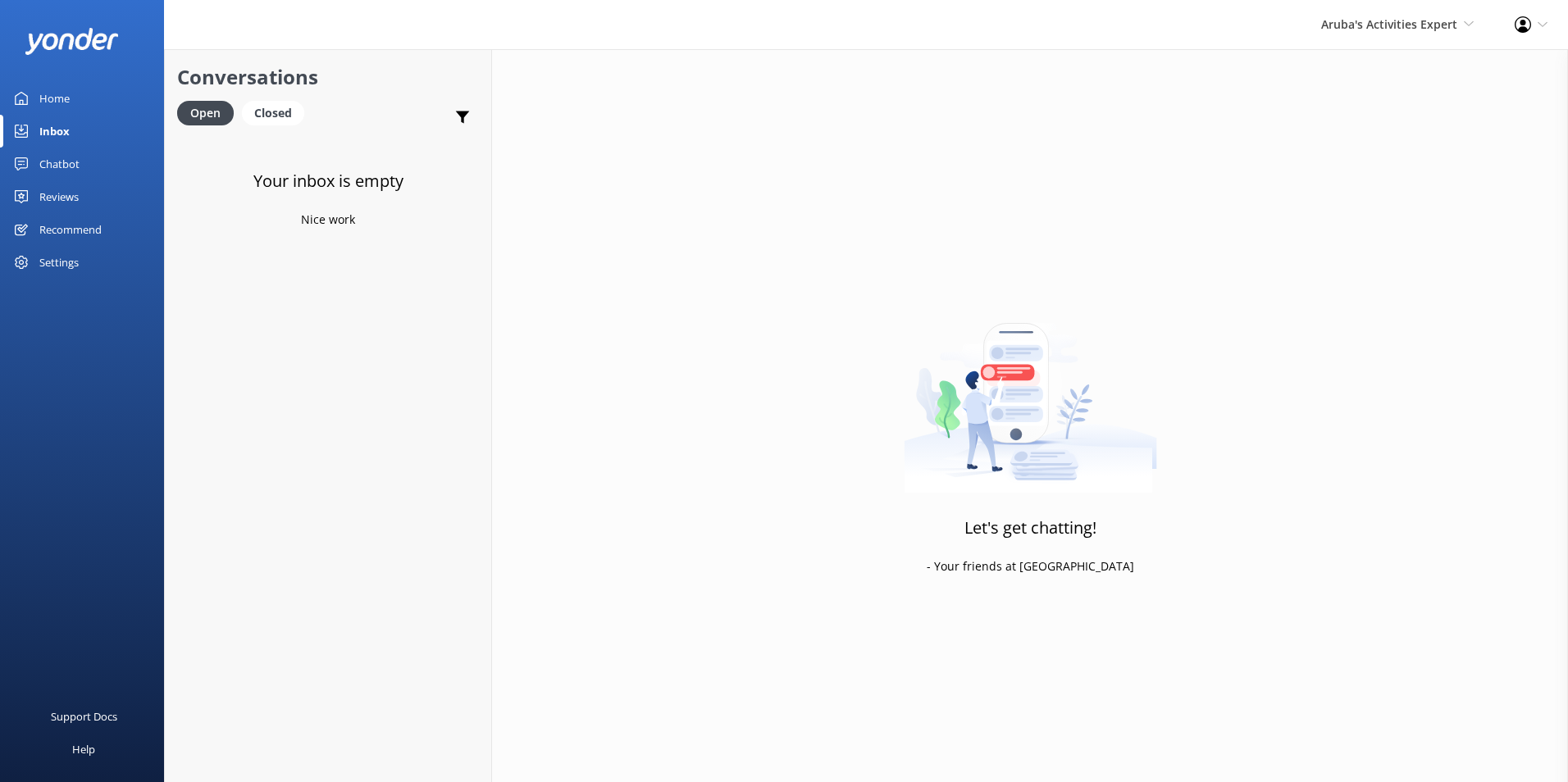
click at [1527, 21] on icon at bounding box center [1522, 25] width 17 height 17
click at [1321, 421] on div "Let's get chatting! - Your friends at [GEOGRAPHIC_DATA]" at bounding box center [1030, 440] width 1076 height 782
